Goal: Task Accomplishment & Management: Complete application form

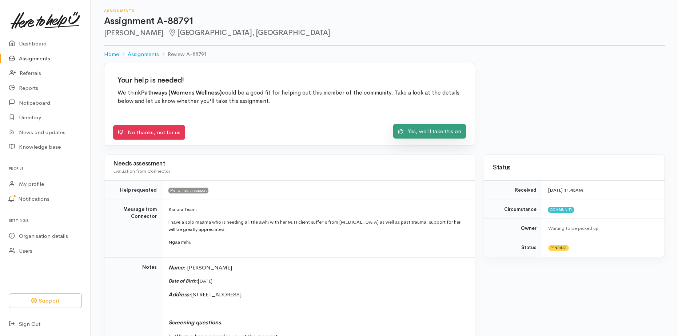
click at [415, 136] on link "Yes, we'll take this on" at bounding box center [429, 131] width 73 height 15
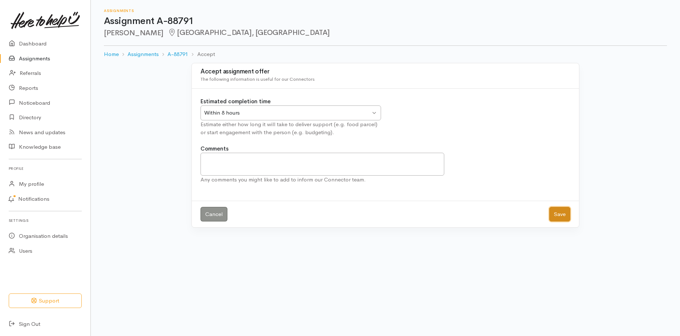
click at [555, 218] on button "Save" at bounding box center [560, 214] width 21 height 15
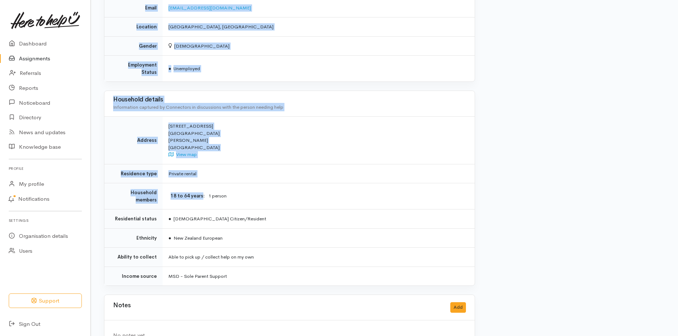
scroll to position [570, 0]
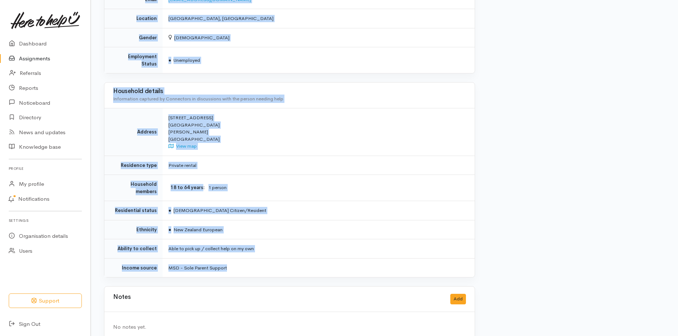
drag, startPoint x: 166, startPoint y: 92, endPoint x: 248, endPoint y: 259, distance: 185.5
drag, startPoint x: 248, startPoint y: 259, endPoint x: 230, endPoint y: 239, distance: 26.3
copy div "Kia ora Team. i have a solo maama who is needing a little awhi with her M.H cli…"
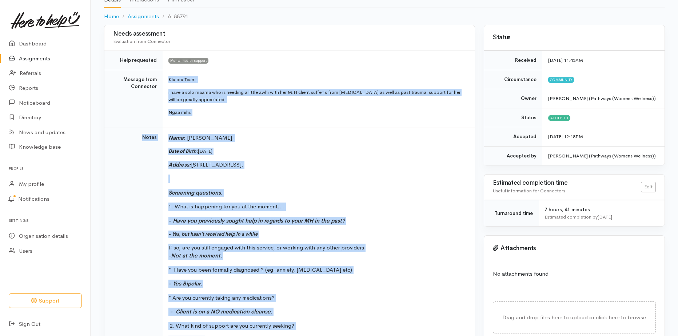
scroll to position [0, 0]
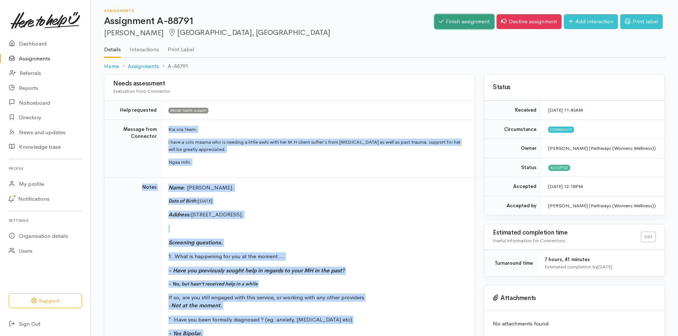
click at [475, 21] on link "Finish assignment" at bounding box center [464, 21] width 60 height 15
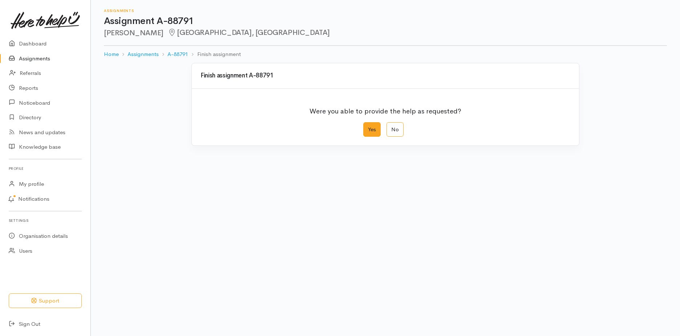
click at [374, 129] on label "Yes" at bounding box center [371, 129] width 17 height 15
click at [368, 127] on input "Yes" at bounding box center [365, 124] width 5 height 5
radio input "true"
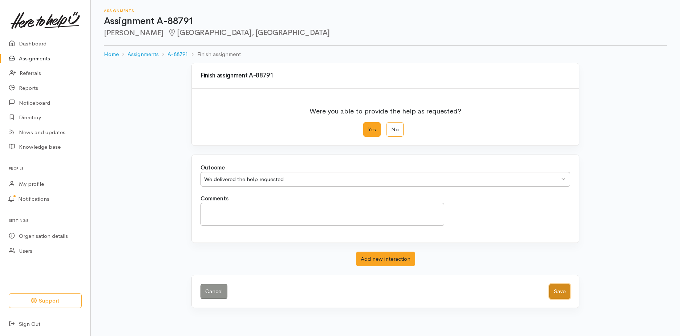
click at [560, 291] on button "Save" at bounding box center [560, 291] width 21 height 15
